Goal: Information Seeking & Learning: Learn about a topic

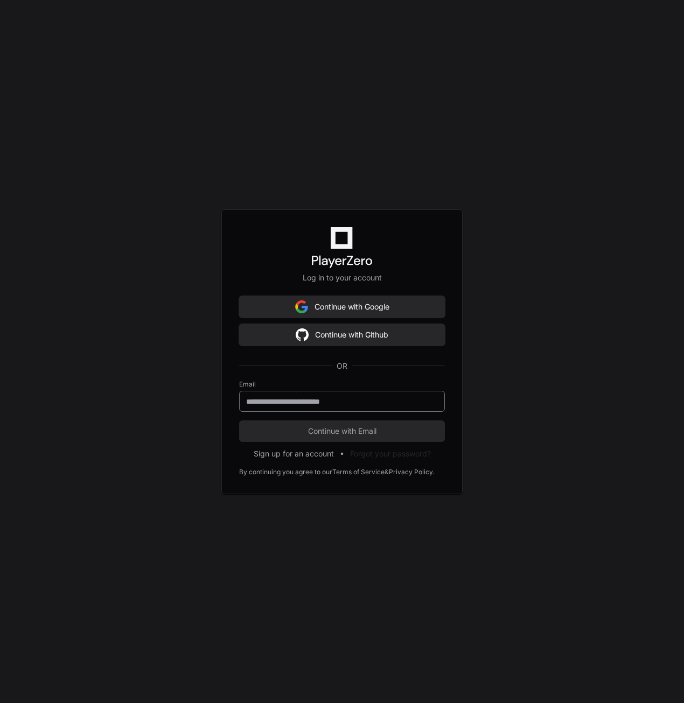
click at [379, 407] on div at bounding box center [342, 401] width 206 height 21
click at [333, 406] on div at bounding box center [342, 401] width 206 height 21
click at [337, 400] on input "email" at bounding box center [342, 401] width 192 height 11
paste input "**********"
type input "**********"
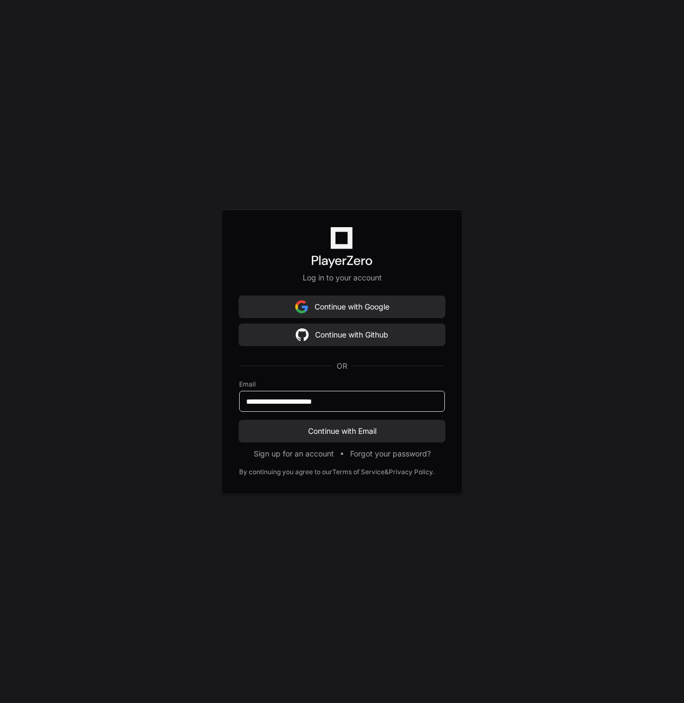
drag, startPoint x: 374, startPoint y: 426, endPoint x: 447, endPoint y: 304, distance: 142.4
click at [374, 426] on span "Continue with Email" at bounding box center [342, 431] width 206 height 11
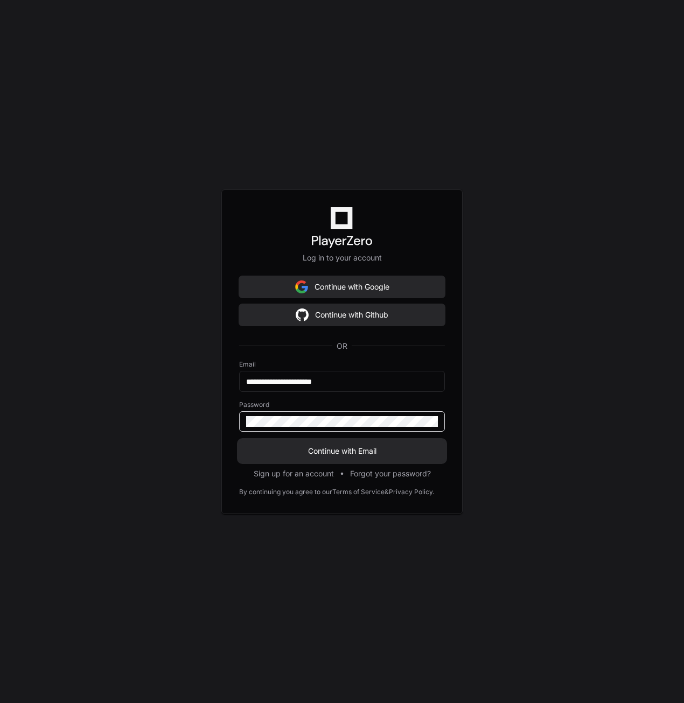
click at [339, 445] on button "Continue with Email" at bounding box center [342, 451] width 206 height 22
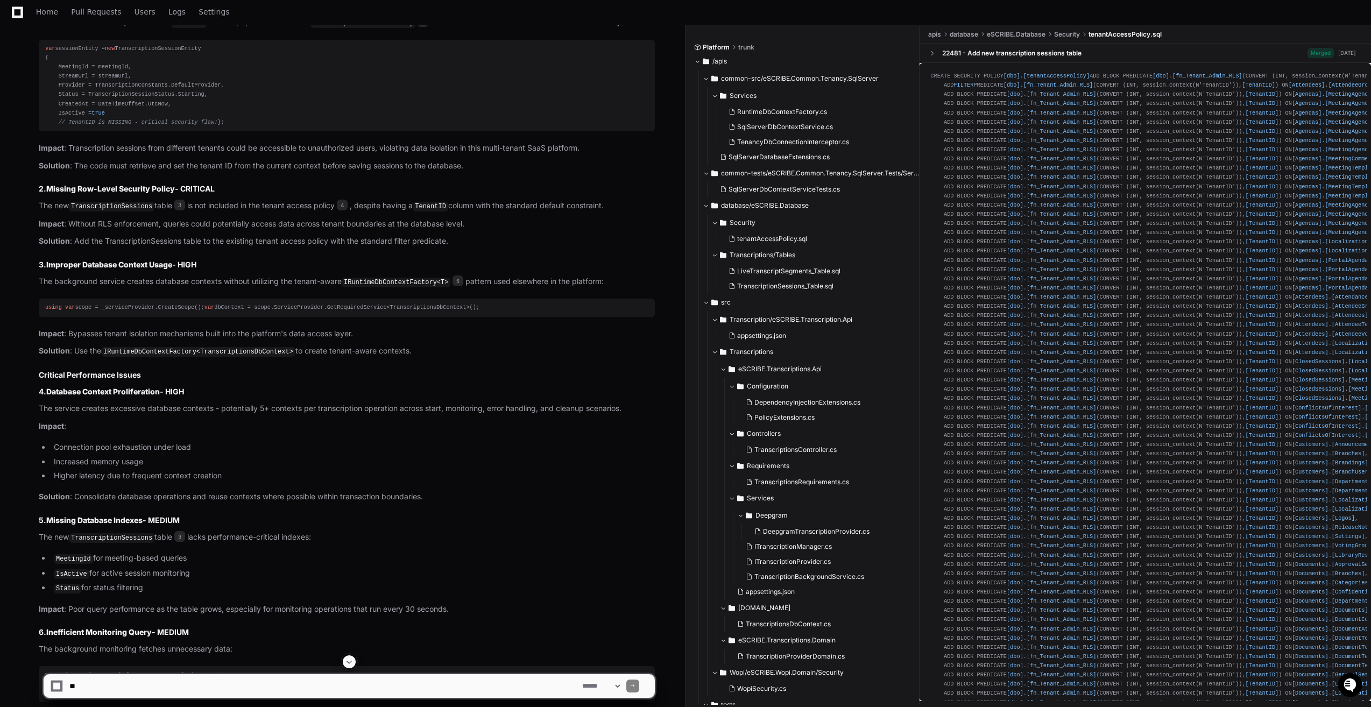
scroll to position [662, 0]
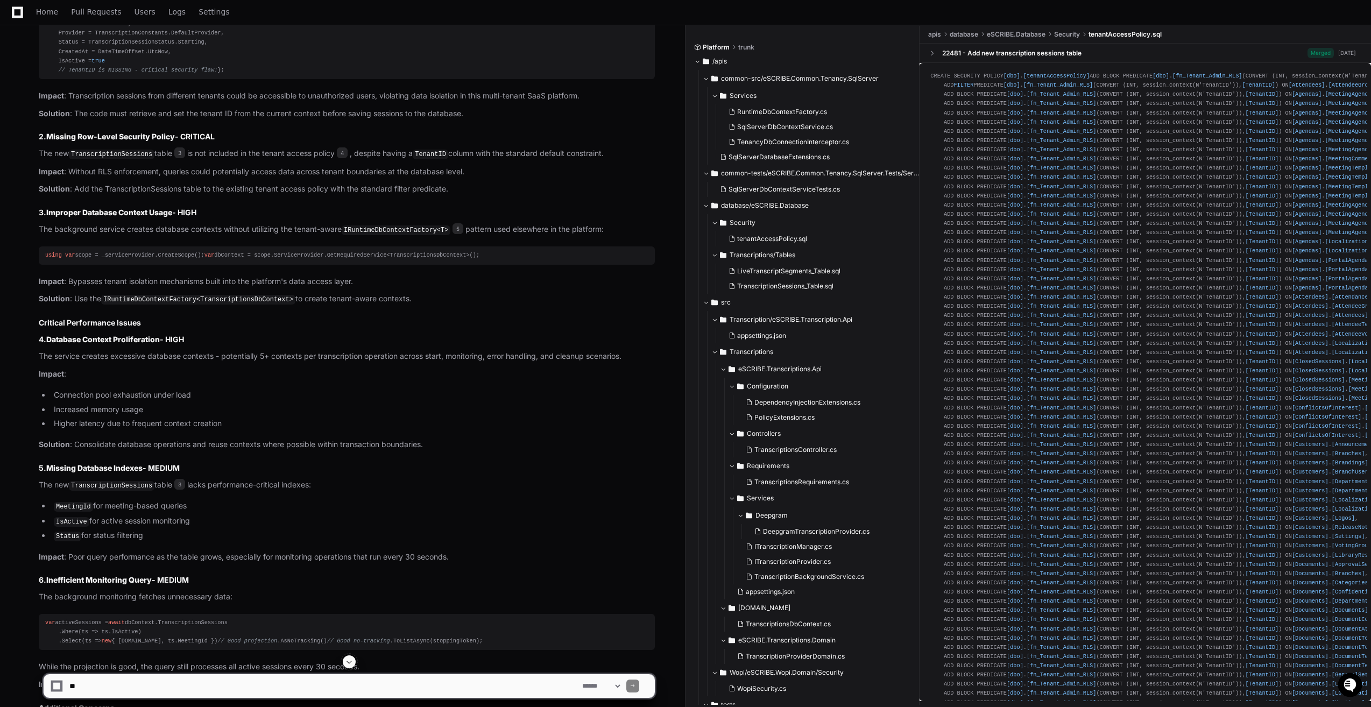
click at [379, 235] on code "IRuntimeDbContextFactory<T>" at bounding box center [396, 231] width 109 height 10
click at [382, 235] on code "IRuntimeDbContextFactory<T>" at bounding box center [396, 231] width 109 height 10
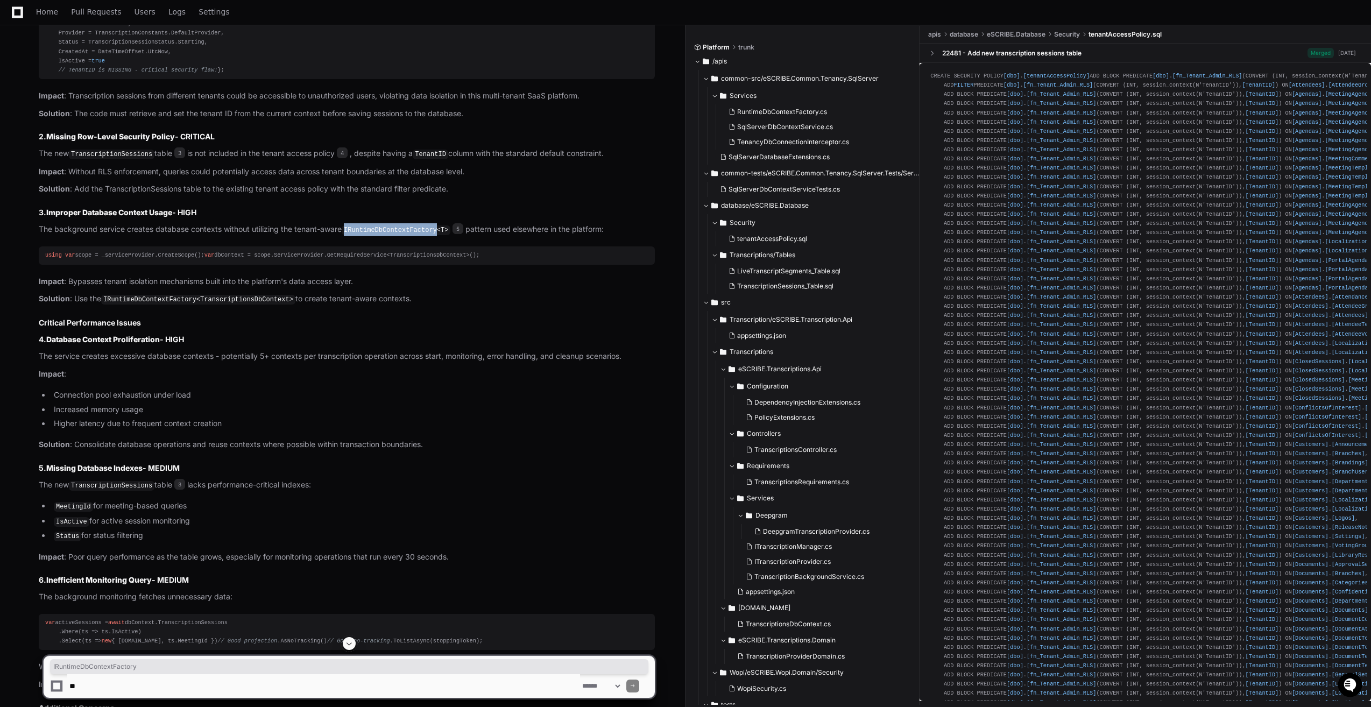
click at [382, 235] on code "IRuntimeDbContextFactory<T>" at bounding box center [396, 231] width 109 height 10
drag, startPoint x: 382, startPoint y: 239, endPoint x: 349, endPoint y: 237, distance: 32.9
click at [348, 235] on code "IRuntimeDbContextFactory<T>" at bounding box center [396, 231] width 109 height 10
click at [349, 235] on code "IRuntimeDbContextFactory<T>" at bounding box center [396, 231] width 109 height 10
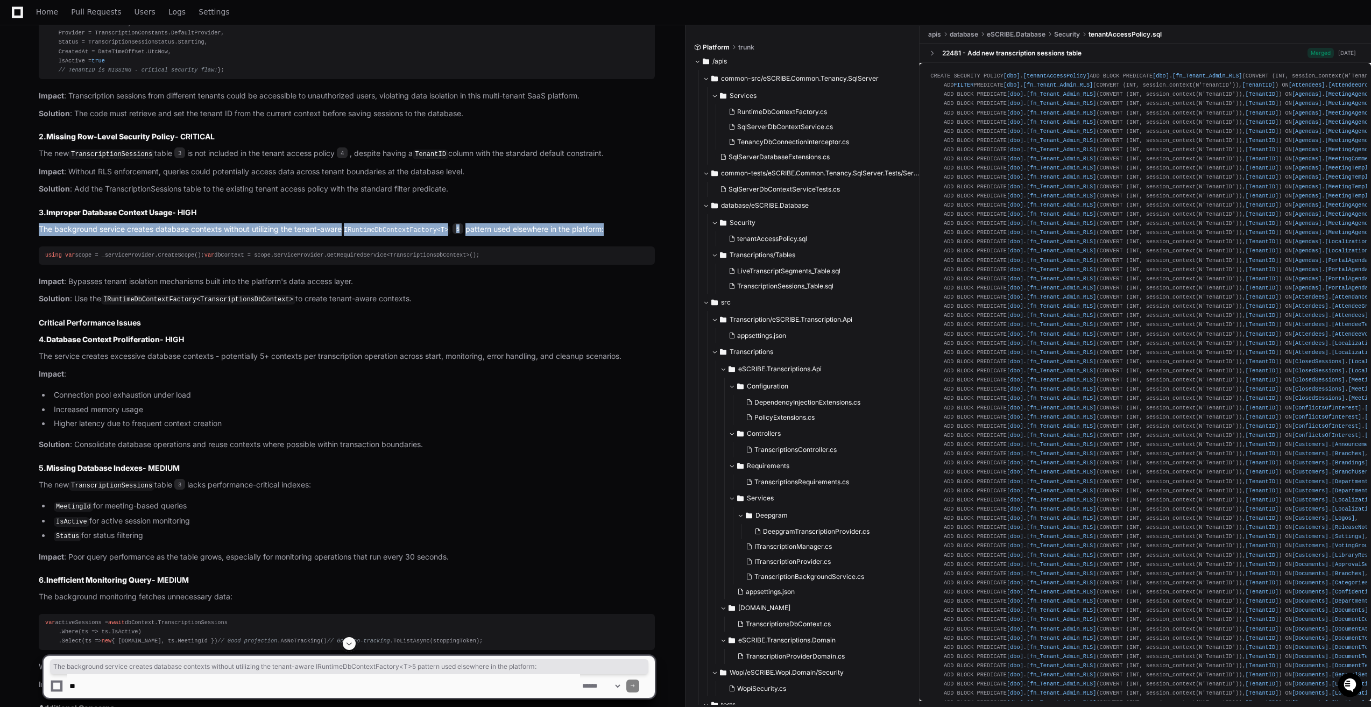
drag, startPoint x: 349, startPoint y: 237, endPoint x: 396, endPoint y: 243, distance: 46.6
click at [396, 235] on code "IRuntimeDbContextFactory<T>" at bounding box center [396, 231] width 109 height 10
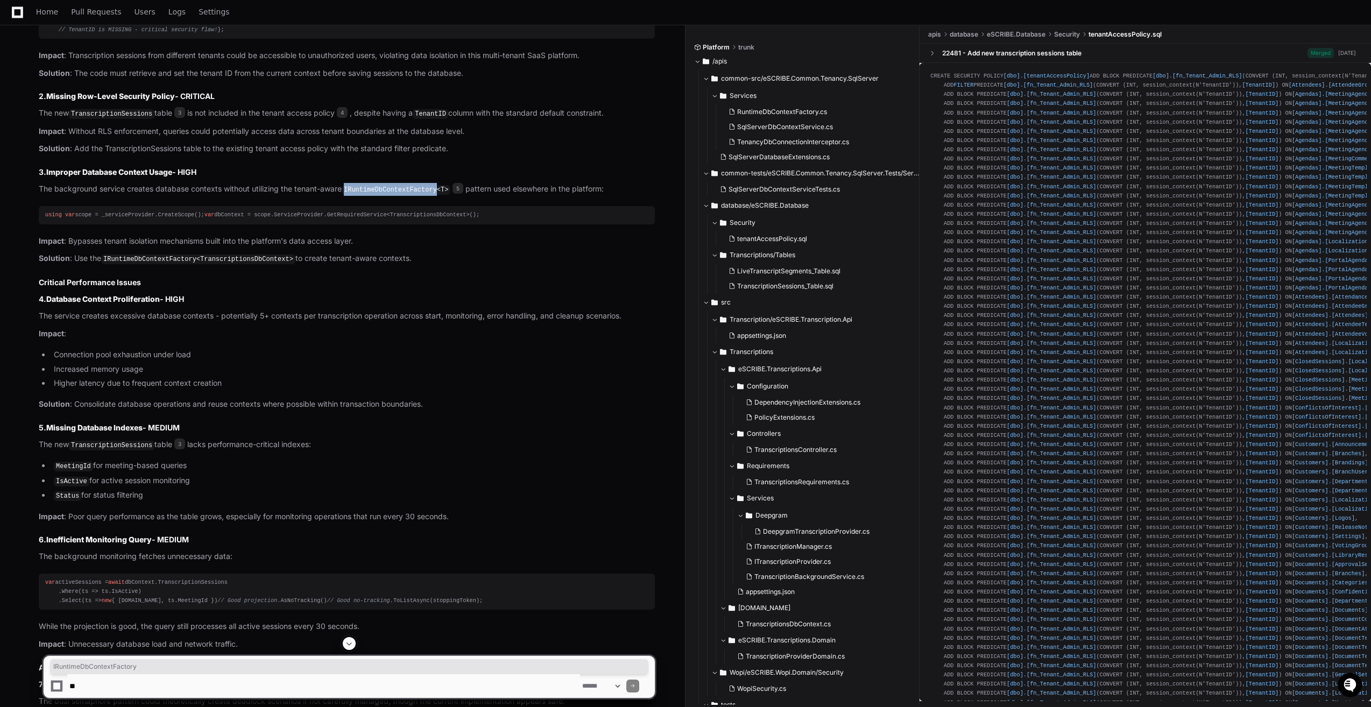
scroll to position [715, 0]
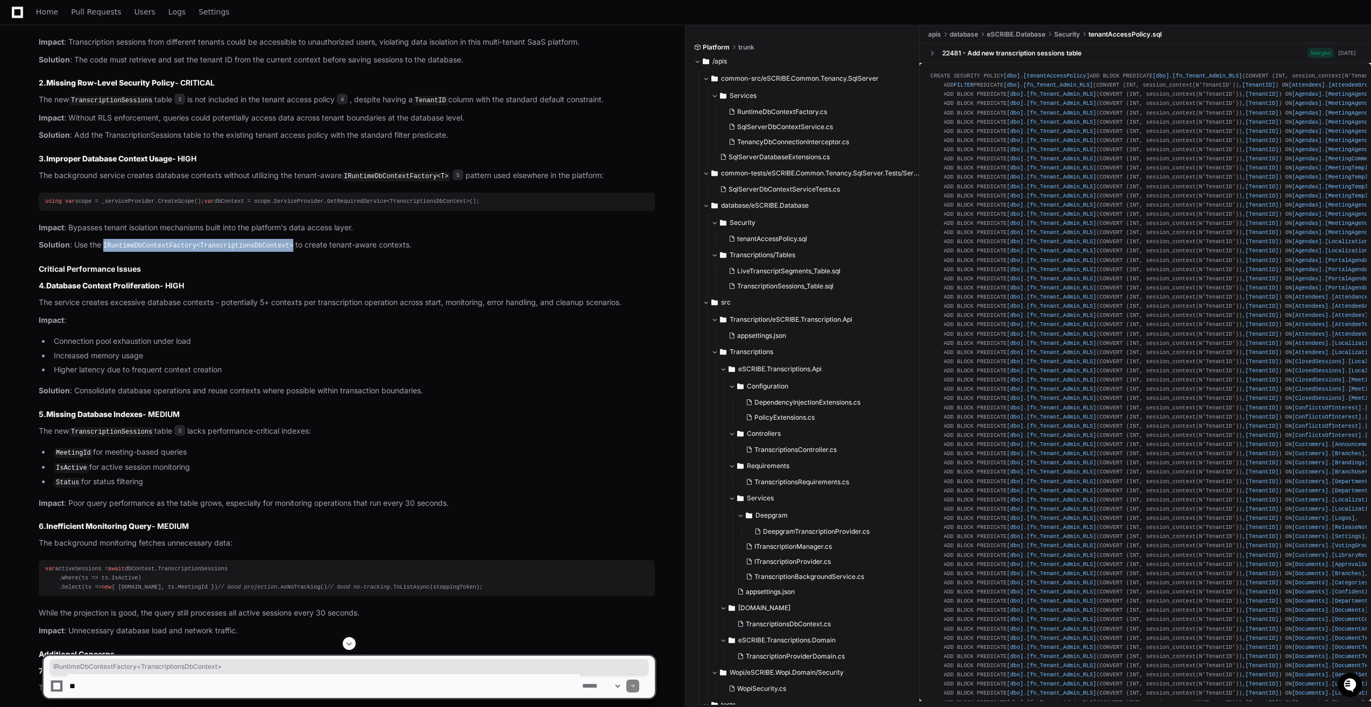
drag, startPoint x: 104, startPoint y: 263, endPoint x: 278, endPoint y: 266, distance: 173.9
click at [278, 251] on code "IRuntimeDbContextFactory<TranscriptionsDbContext>" at bounding box center [198, 246] width 194 height 10
drag, startPoint x: 278, startPoint y: 266, endPoint x: 146, endPoint y: 262, distance: 131.9
click at [146, 251] on code "IRuntimeDbContextFactory<TranscriptionsDbContext>" at bounding box center [198, 246] width 194 height 10
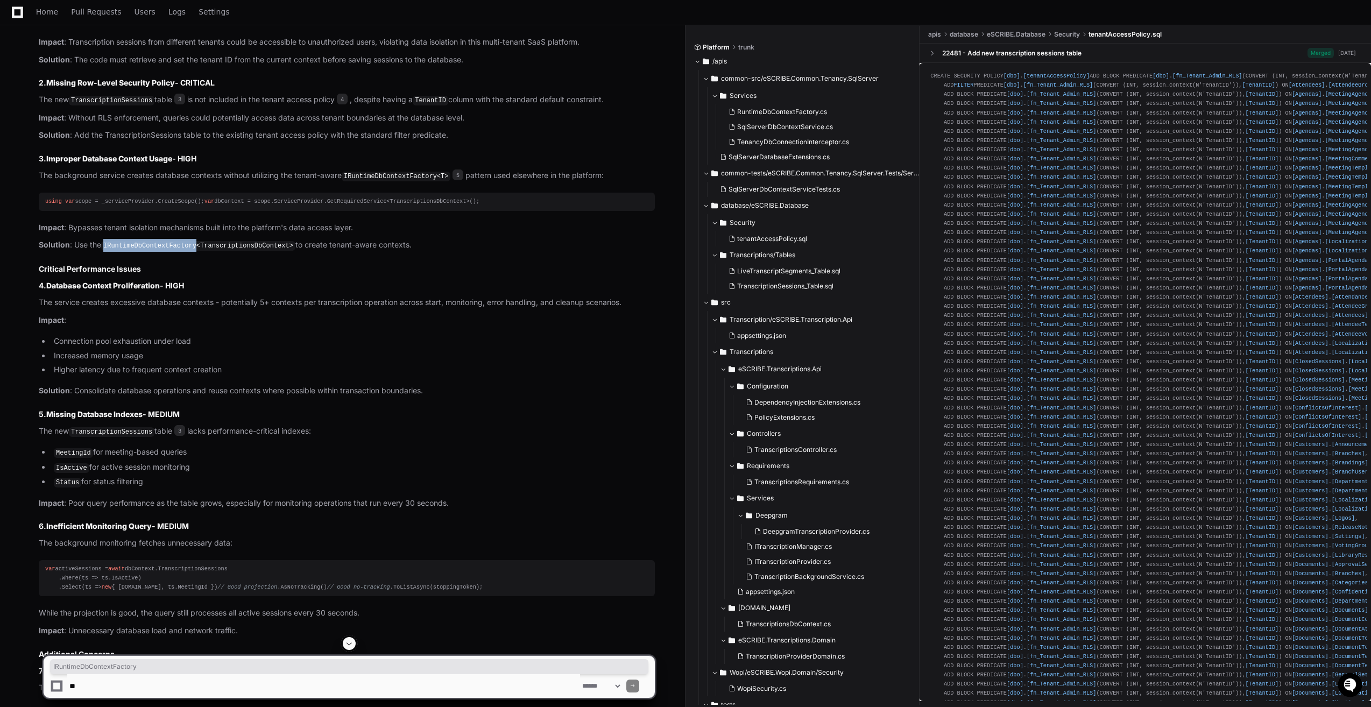
drag, startPoint x: 146, startPoint y: 262, endPoint x: 114, endPoint y: 262, distance: 32.3
click at [114, 251] on code "IRuntimeDbContextFactory<TranscriptionsDbContext>" at bounding box center [198, 246] width 194 height 10
drag, startPoint x: 251, startPoint y: 182, endPoint x: 443, endPoint y: 188, distance: 192.3
click at [443, 182] on p "The background service creates database contexts without utilizing the tenant-a…" at bounding box center [347, 176] width 616 height 13
copy p "utilizing the tenant-aware IRuntimeDbContextFactory<T>"
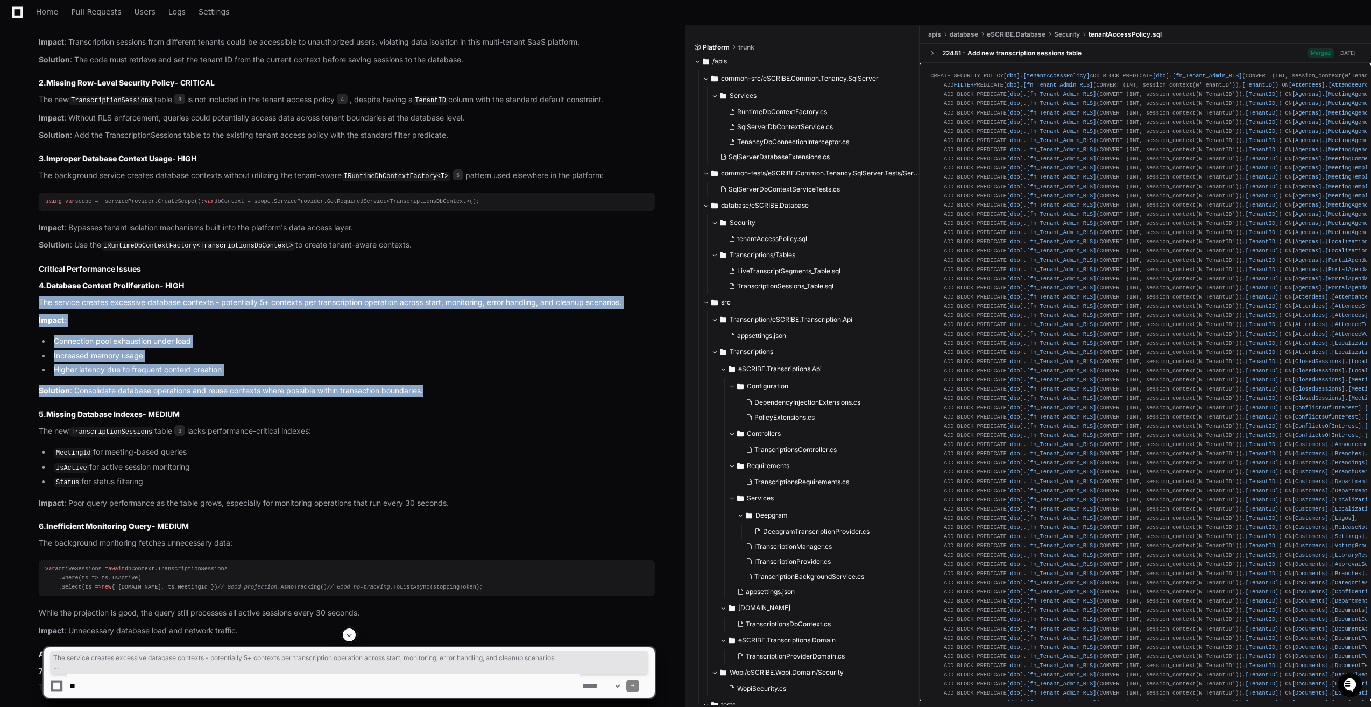
drag, startPoint x: 434, startPoint y: 406, endPoint x: 40, endPoint y: 316, distance: 404.1
click at [40, 316] on article "Based on my comprehensive analysis of this PR, I've identified several critical…" at bounding box center [347, 300] width 616 height 894
copy article "The service creates excessive database contexts - potentially 5+ contexts per t…"
